Goal: Task Accomplishment & Management: Manage account settings

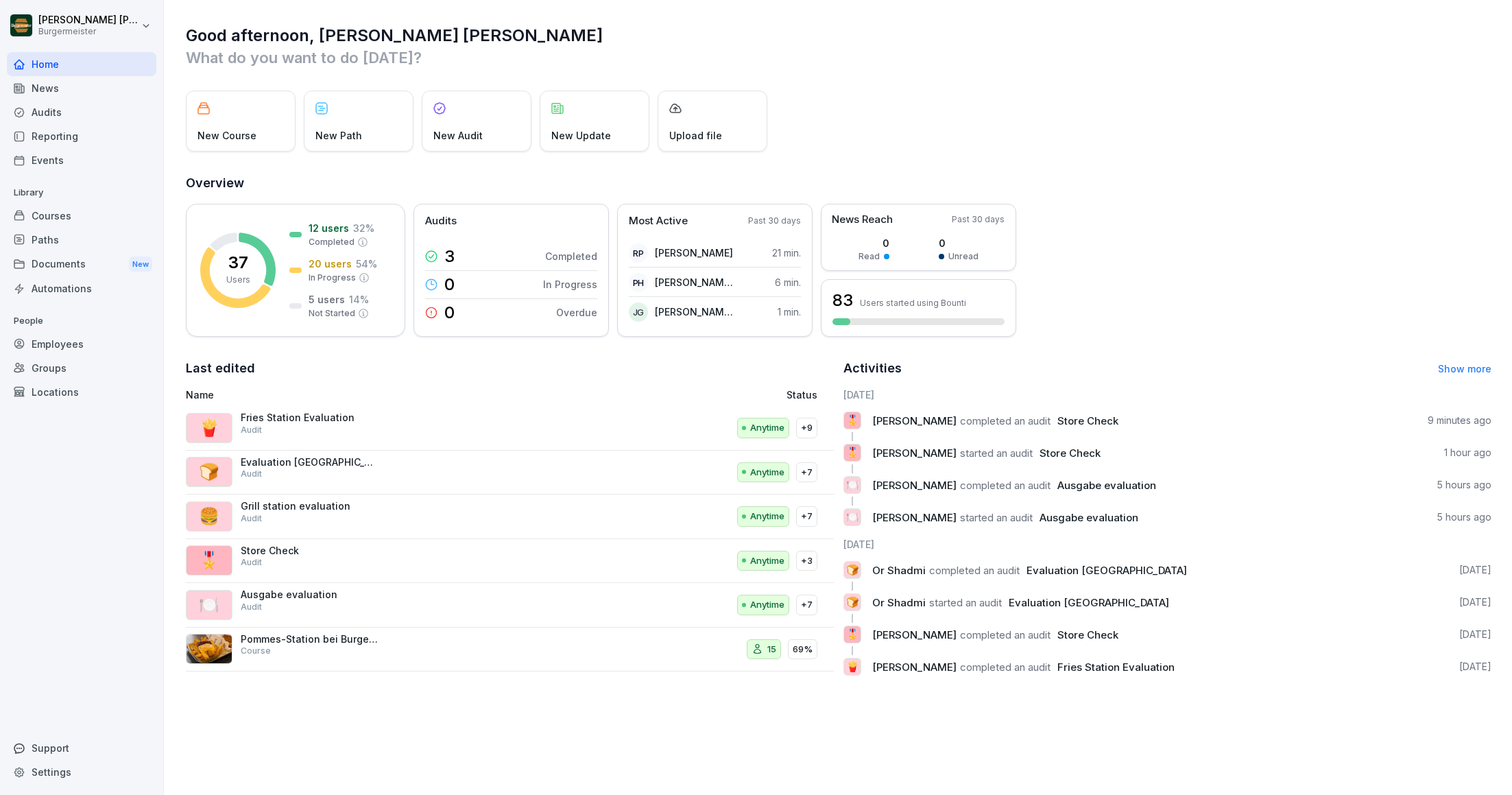
click at [61, 105] on div "Audits" at bounding box center [81, 112] width 150 height 24
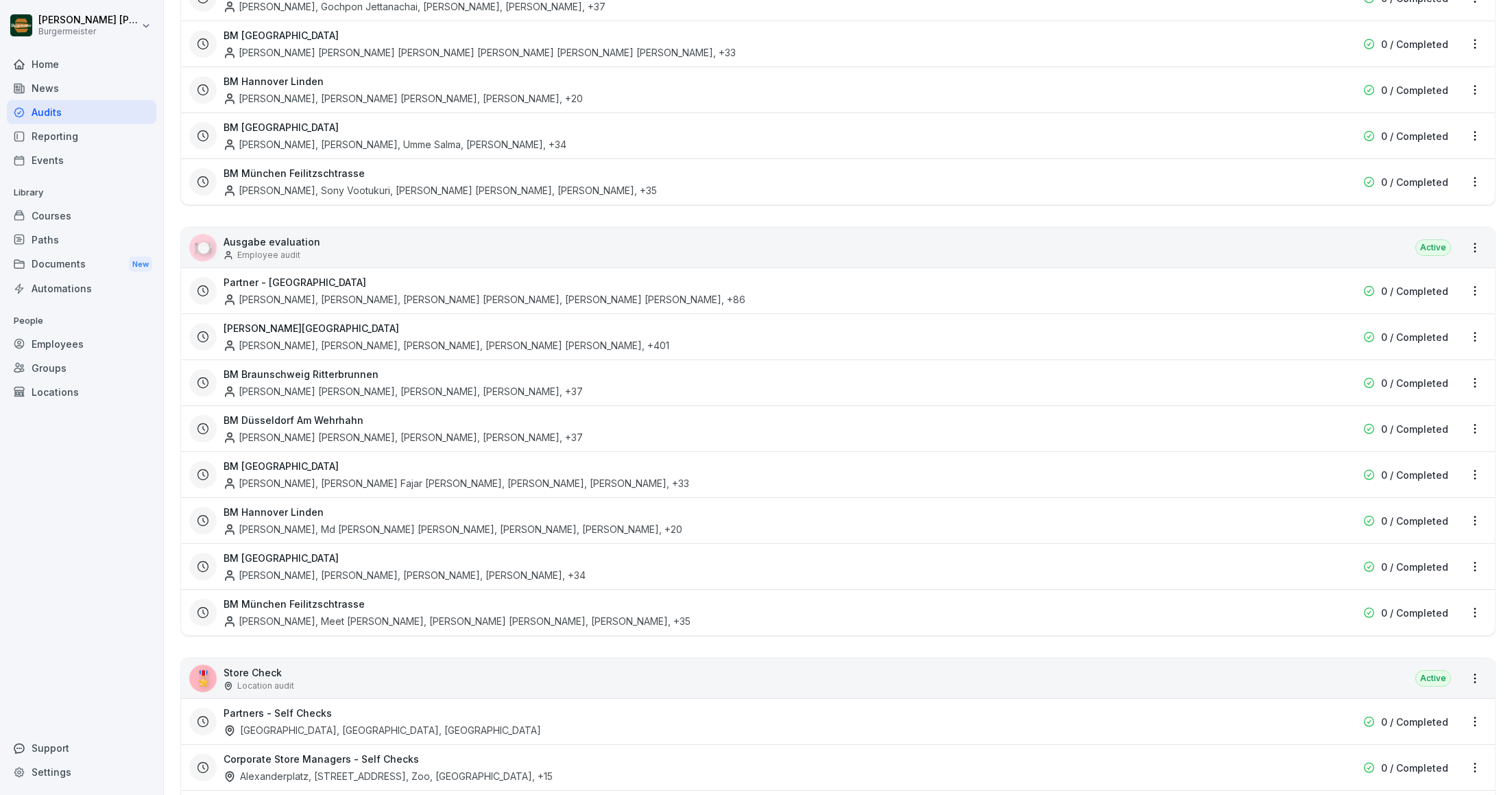
scroll to position [2233, 0]
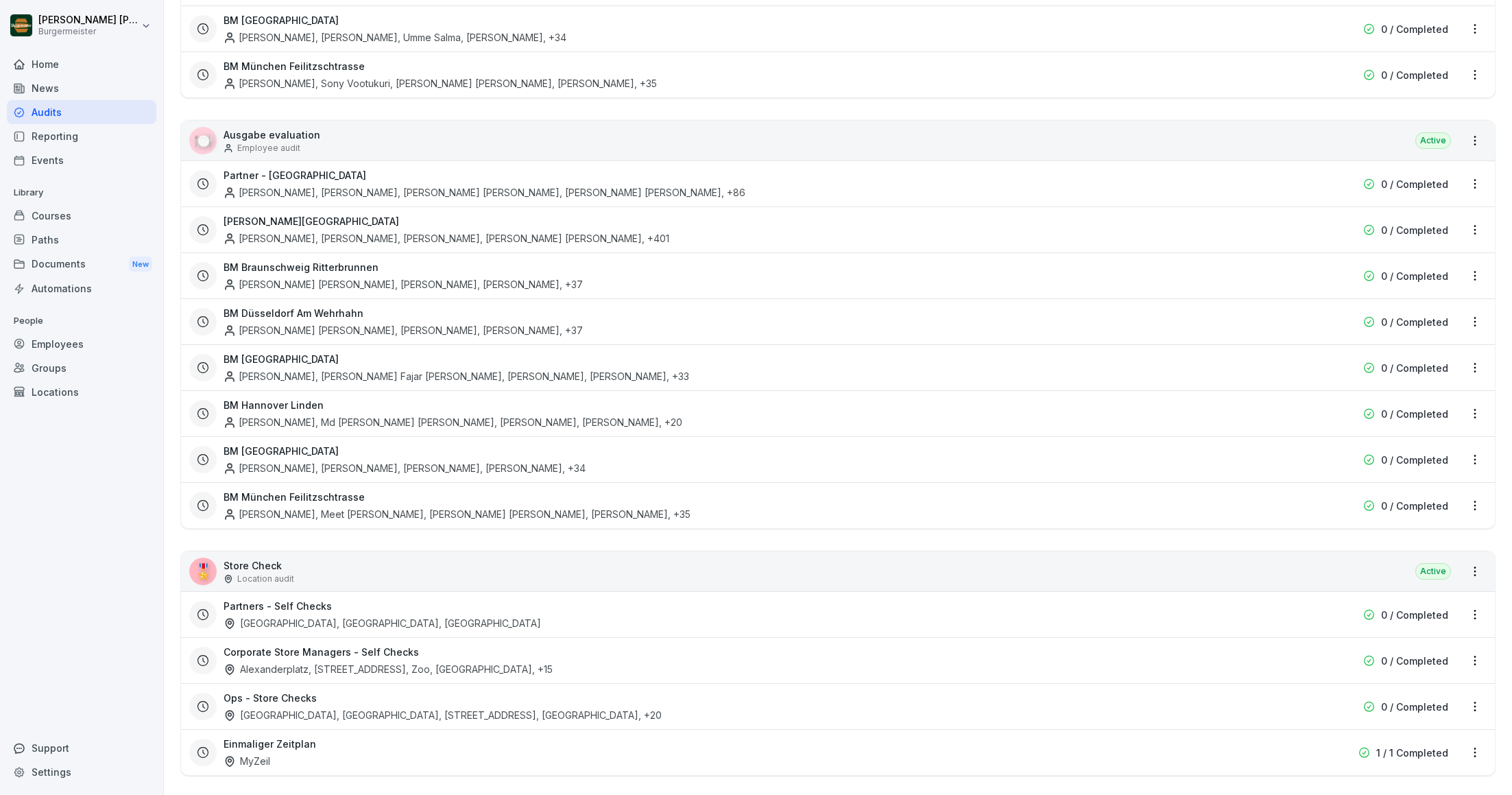
click at [460, 610] on div "Partners - Self Checks Alexanderplatz, [GEOGRAPHIC_DATA], [GEOGRAPHIC_DATA]" at bounding box center [750, 614] width 1053 height 31
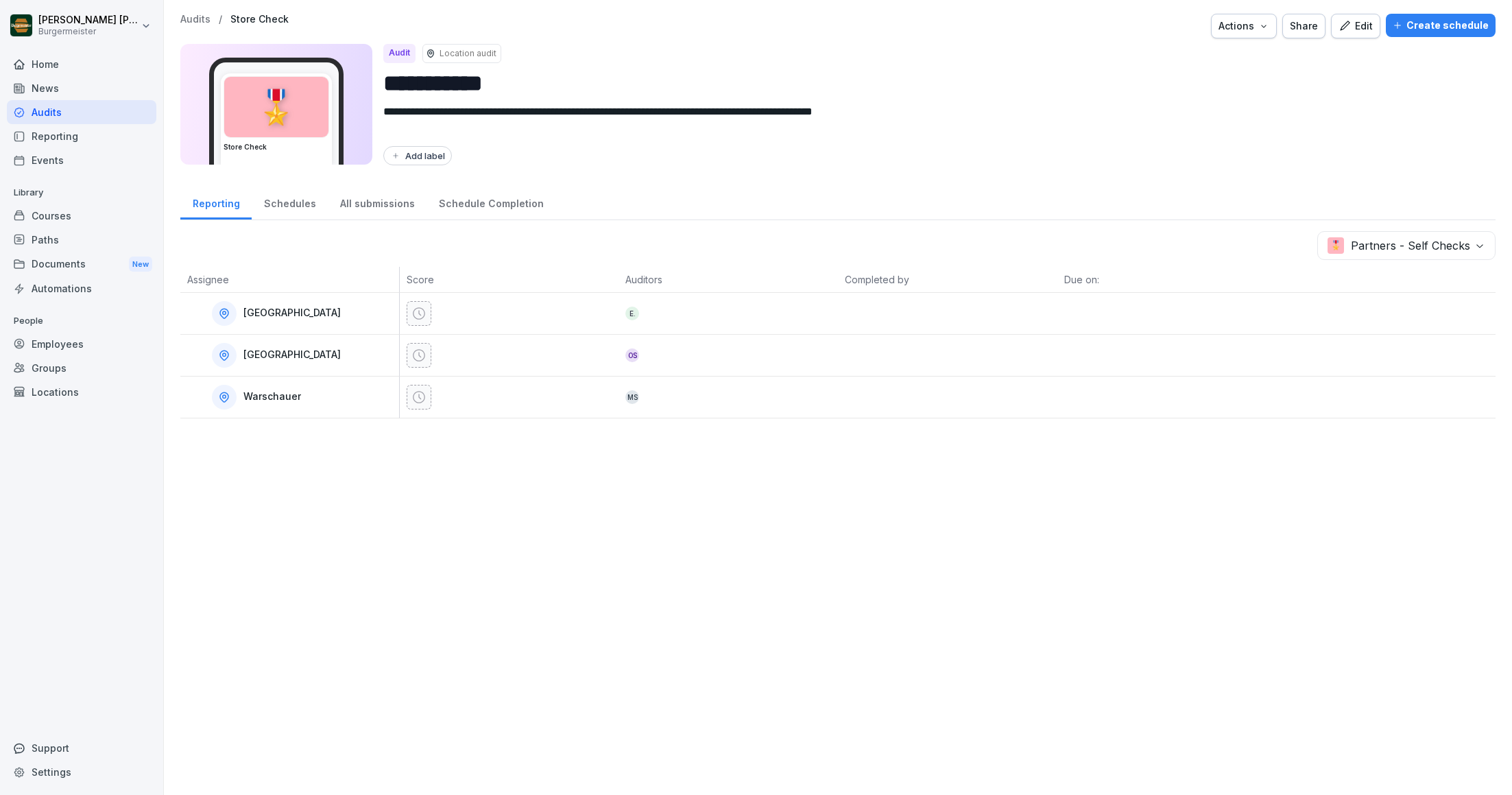
click at [201, 18] on p "Audits" at bounding box center [195, 19] width 30 height 12
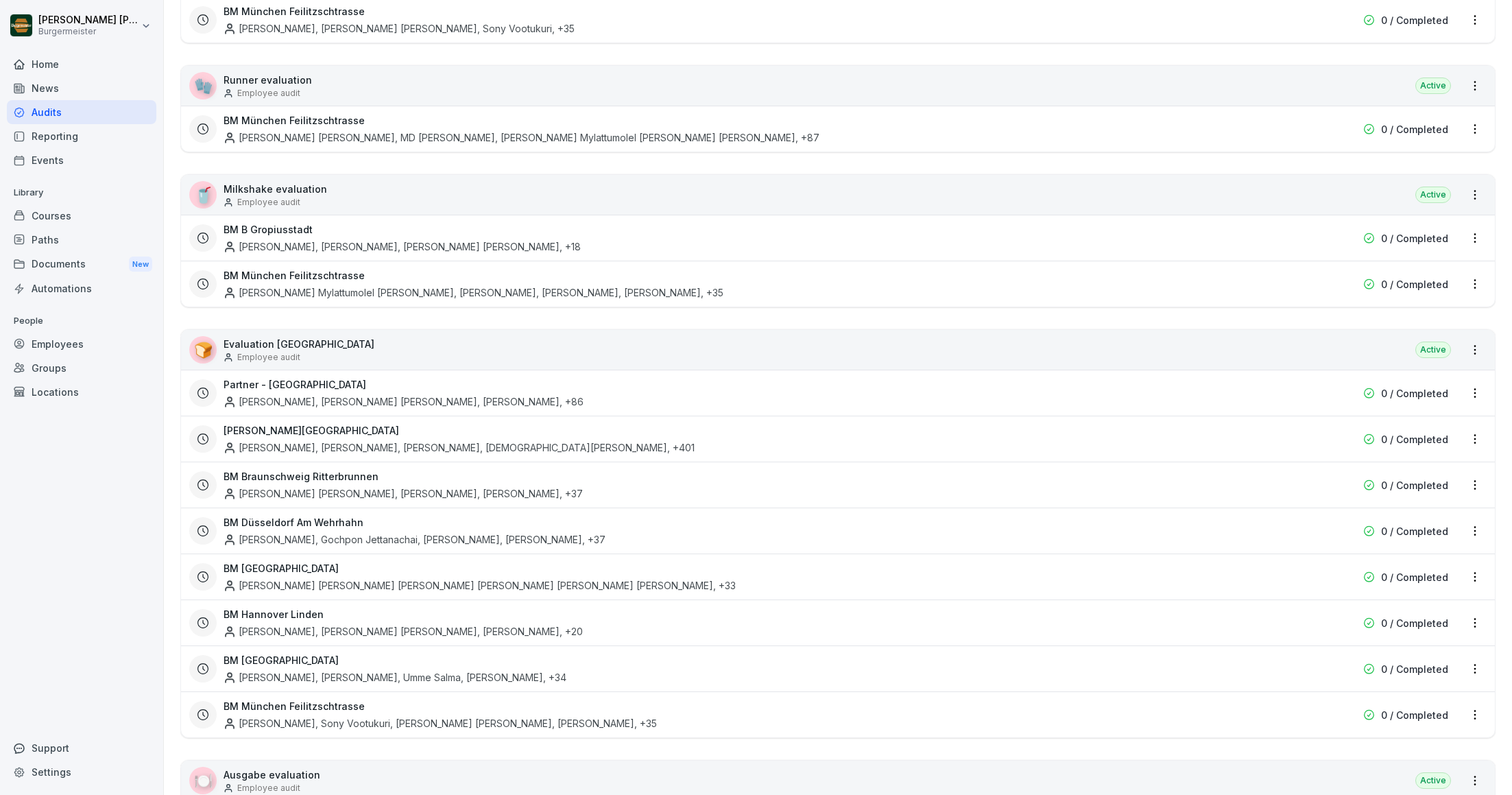
scroll to position [2233, 0]
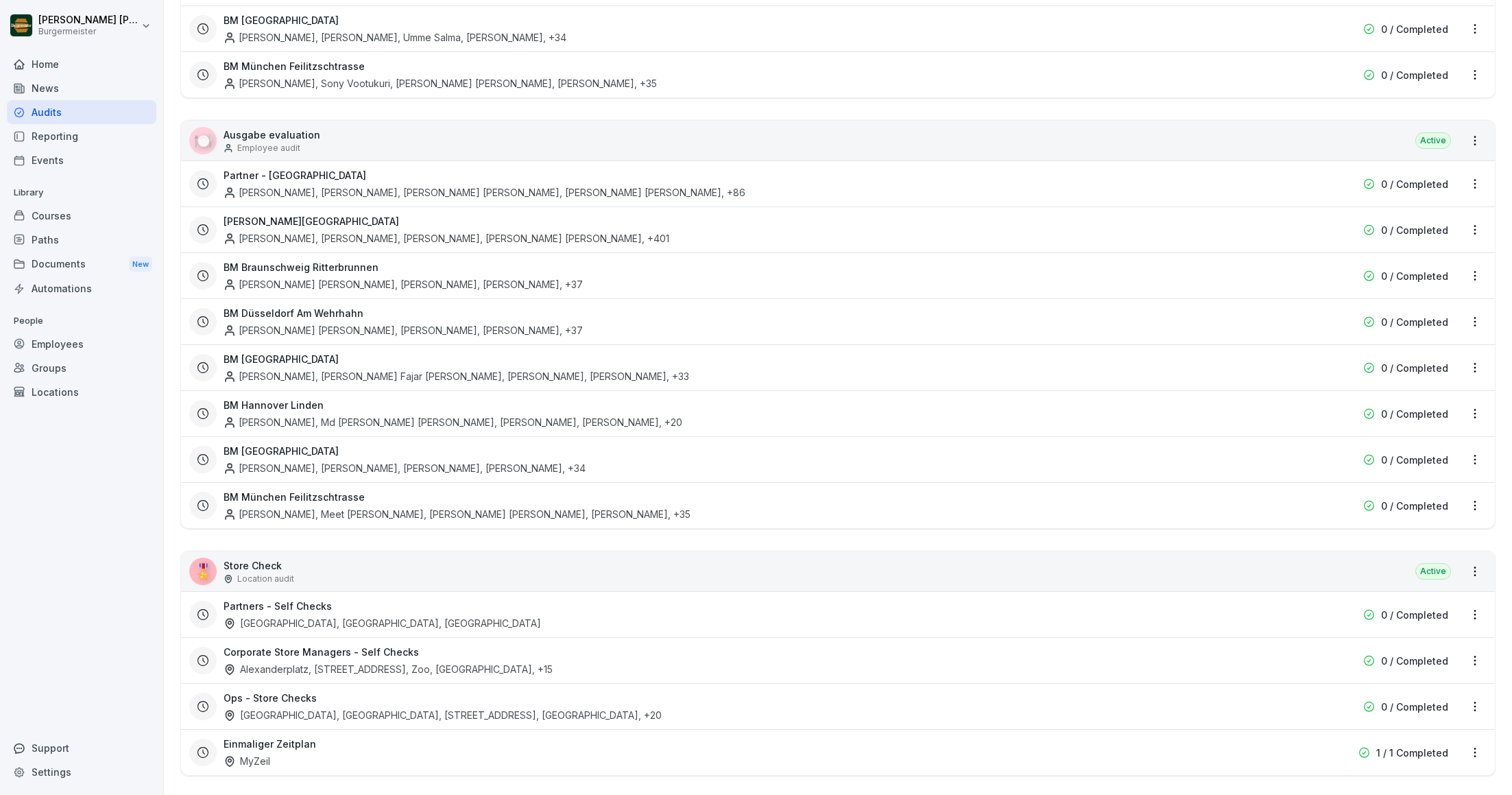
click at [1478, 599] on html "[PERSON_NAME] [PERSON_NAME] Home News Audits Reporting Events Library Courses P…" at bounding box center [756, 397] width 1512 height 795
click at [0, 0] on link "Update schedule" at bounding box center [0, 0] width 0 height 0
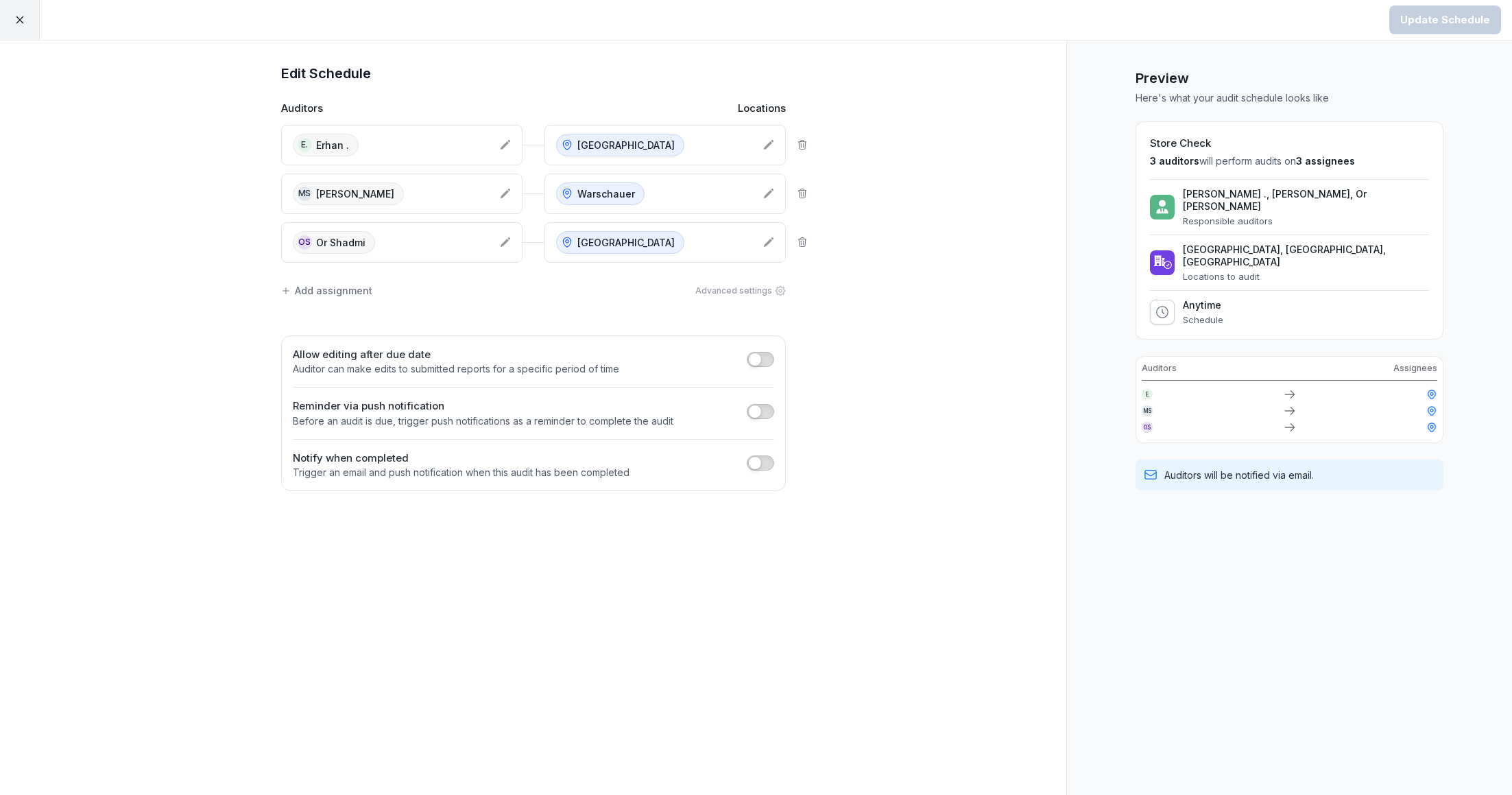
click at [459, 190] on div "[PERSON_NAME]" at bounding box center [391, 193] width 196 height 23
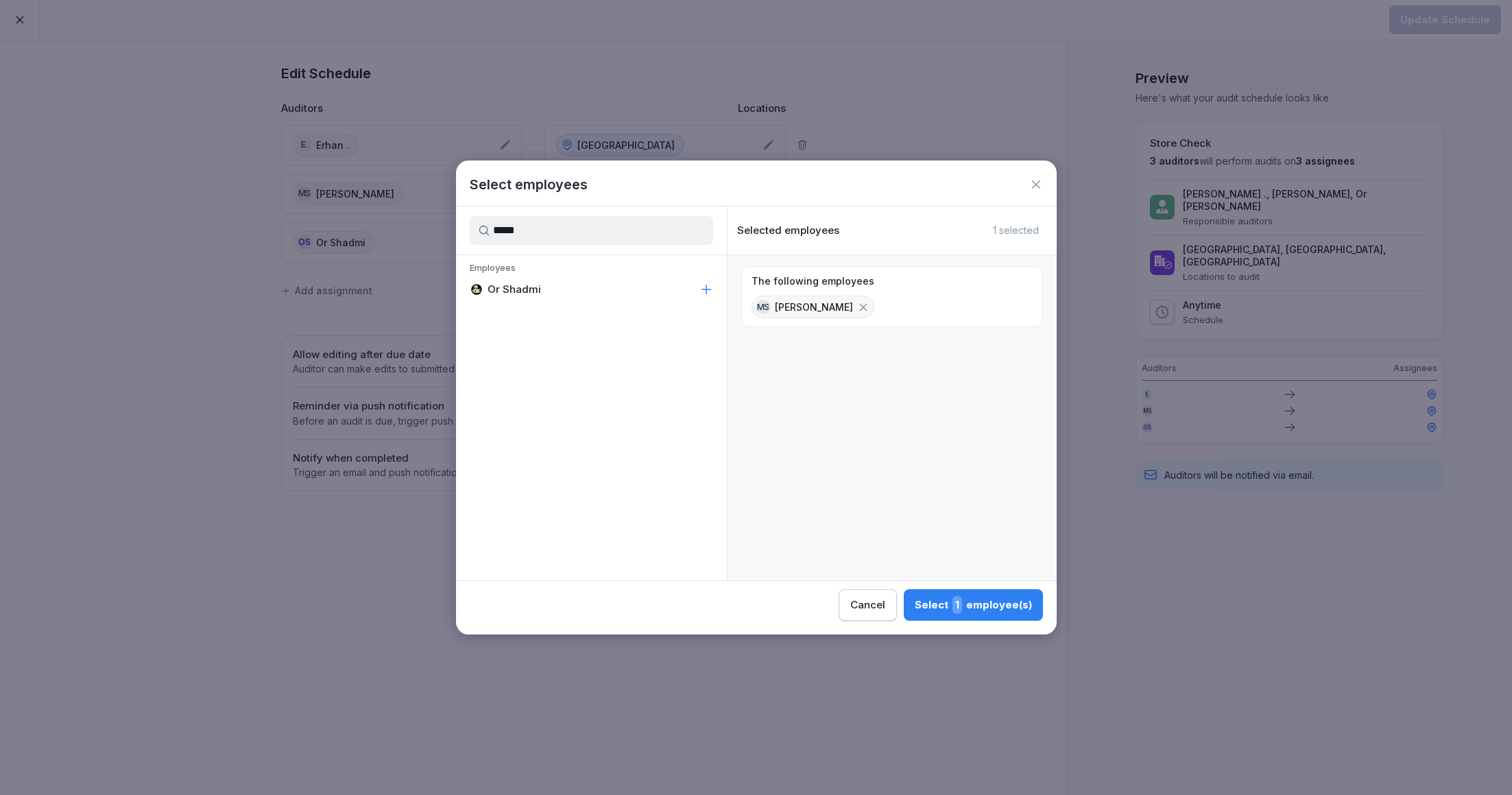
type input "*****"
click at [538, 290] on p "Or Shadmi" at bounding box center [514, 289] width 53 height 14
click at [940, 608] on div "Select 2 employee(s)" at bounding box center [972, 604] width 119 height 17
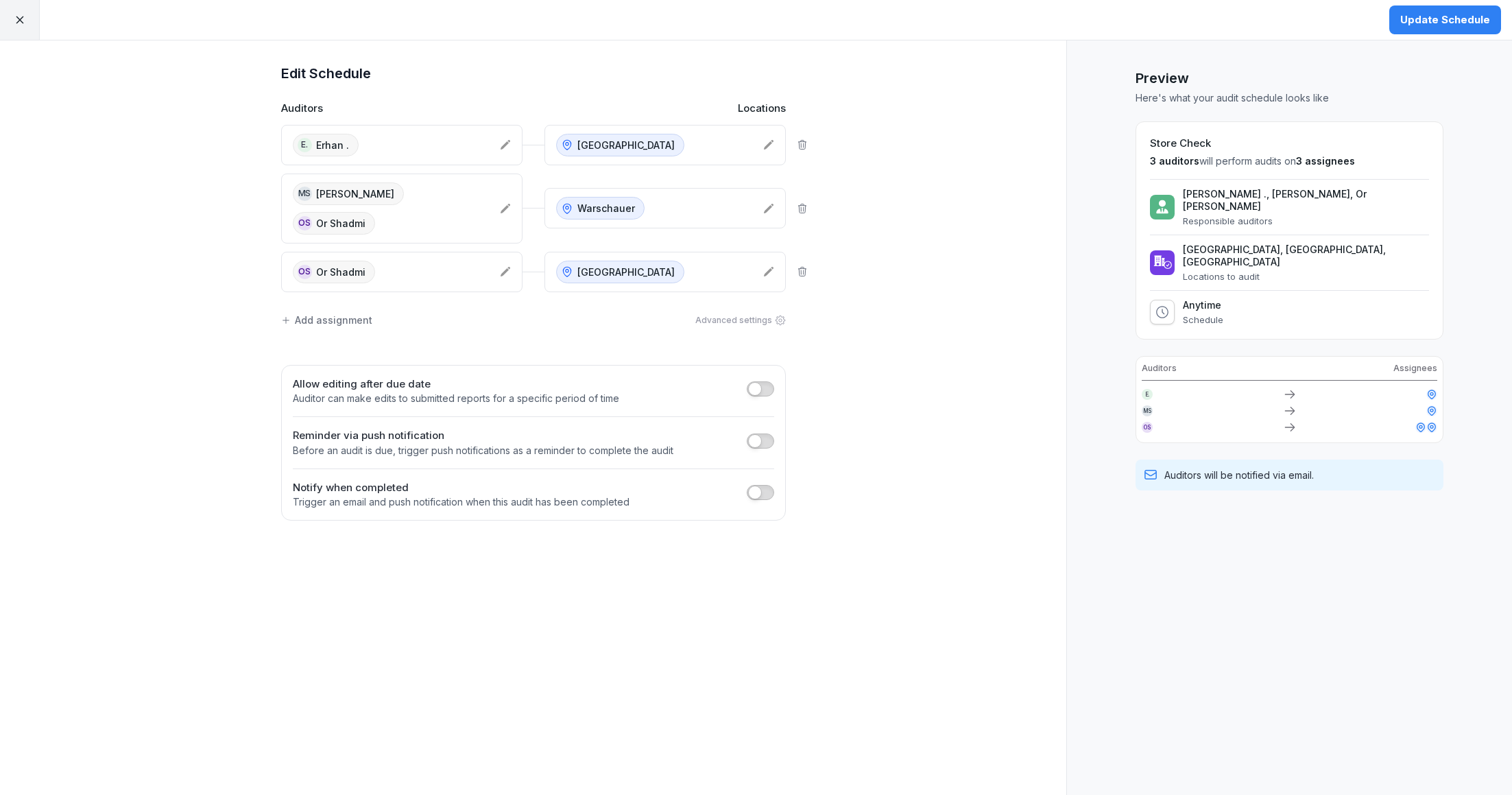
click at [677, 210] on div "Warschauer" at bounding box center [654, 208] width 196 height 23
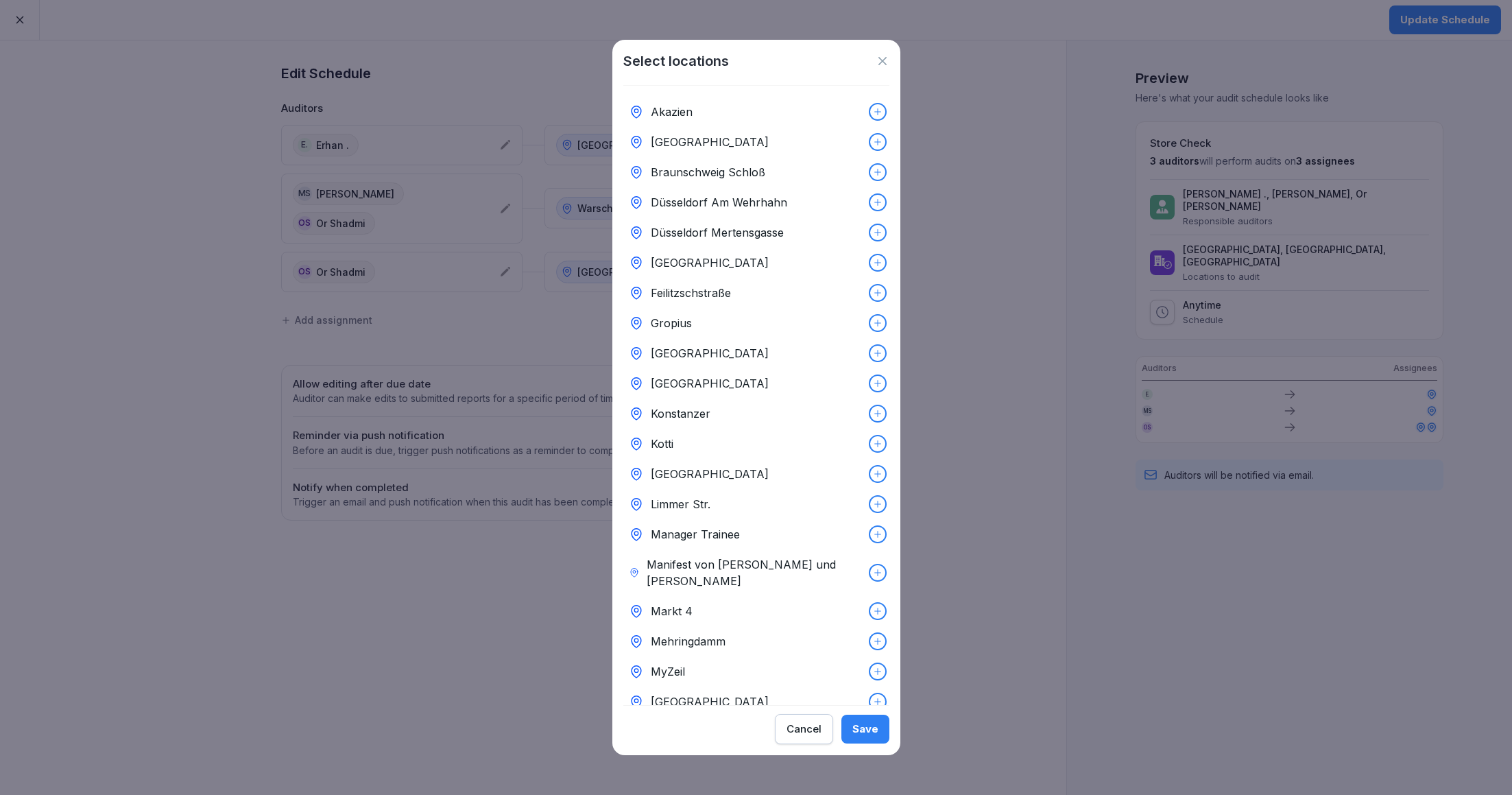
click at [879, 264] on icon at bounding box center [878, 262] width 9 height 9
click at [870, 729] on div "Save" at bounding box center [865, 729] width 26 height 15
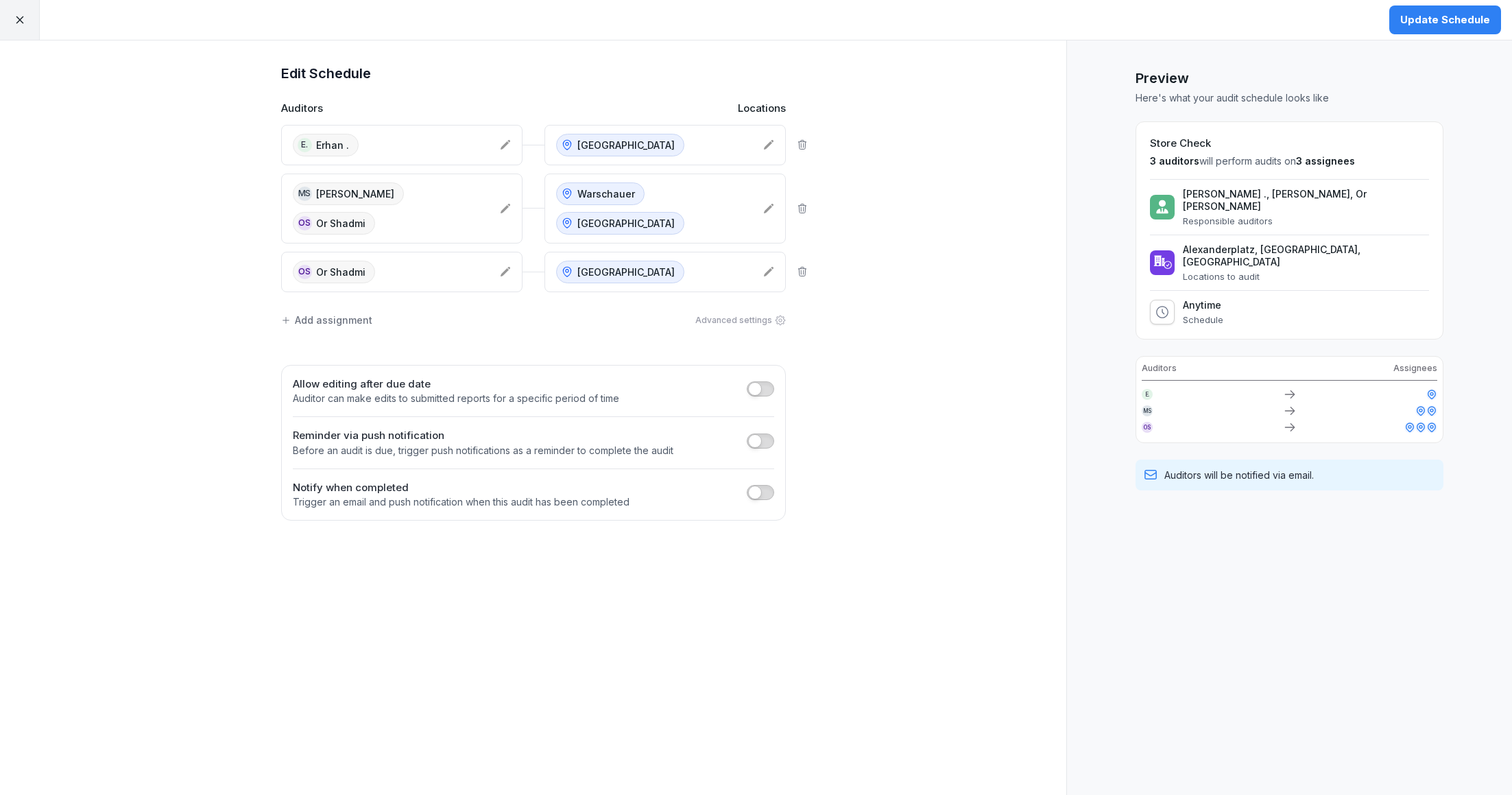
click at [801, 269] on icon at bounding box center [802, 271] width 11 height 11
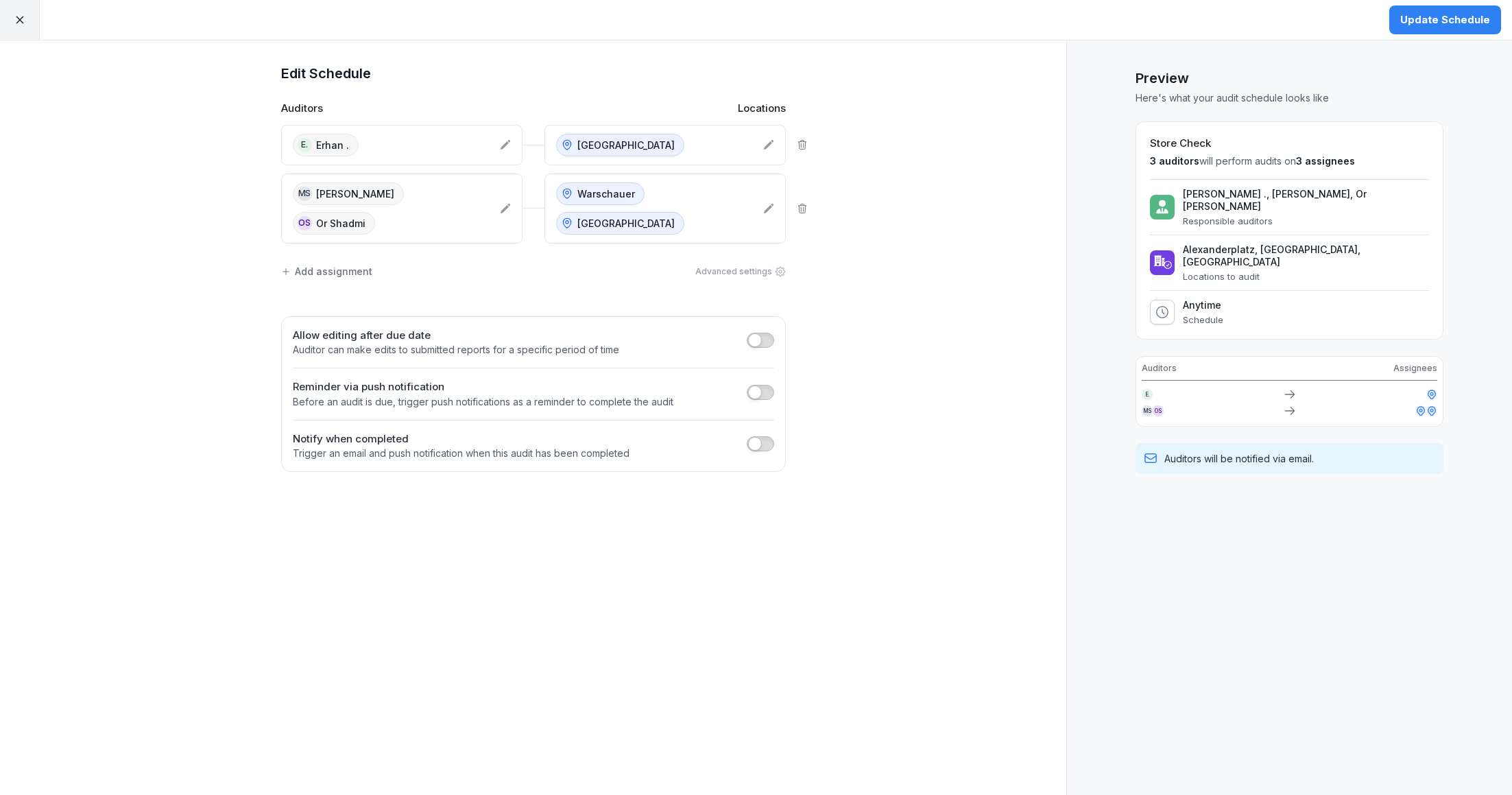
click at [1424, 22] on div "Update Schedule" at bounding box center [1445, 19] width 90 height 15
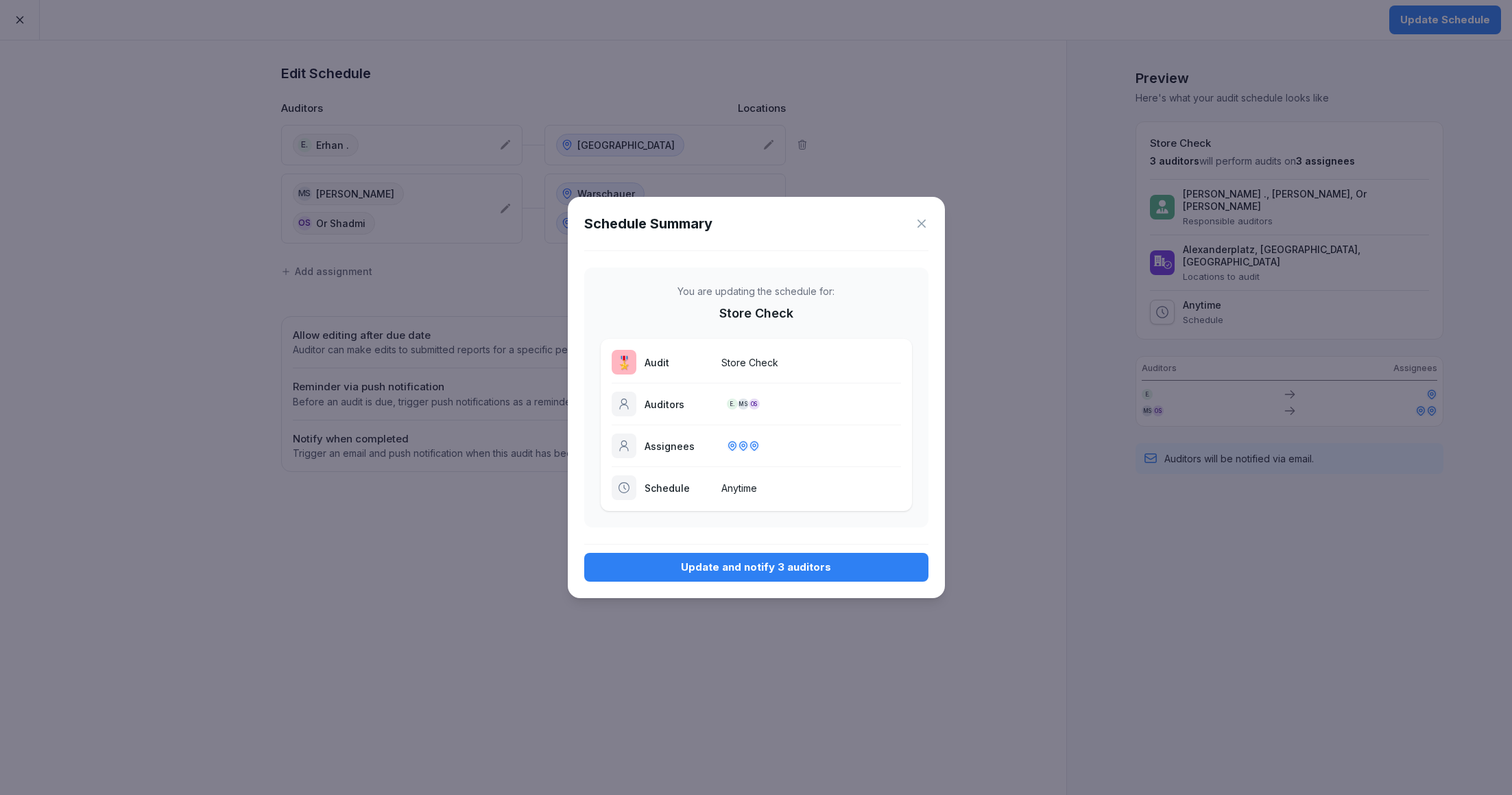
click at [734, 566] on div "Update and notify 3 auditors" at bounding box center [756, 567] width 323 height 15
